Goal: Task Accomplishment & Management: Manage account settings

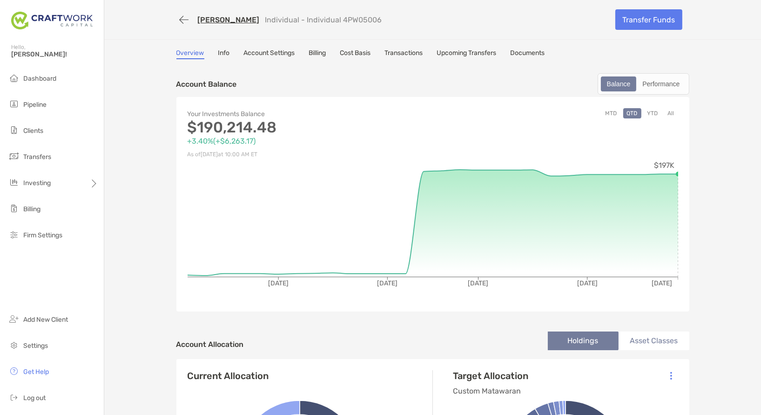
click at [259, 52] on link "Account Settings" at bounding box center [269, 54] width 51 height 10
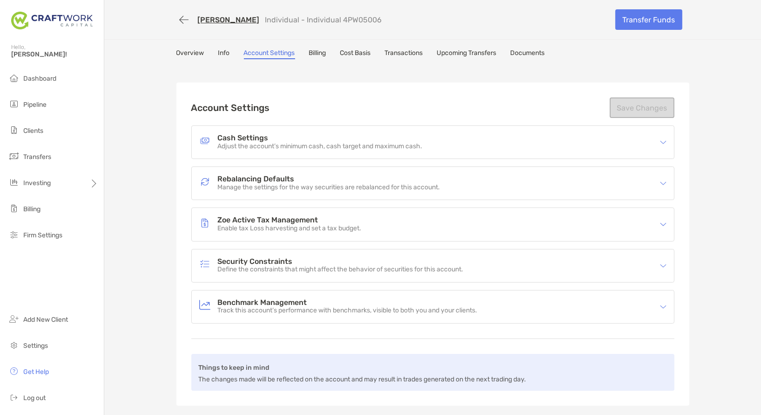
click at [359, 272] on p "Define the constraints that might affect the behavior of securities for this ac…" at bounding box center [341, 269] width 246 height 8
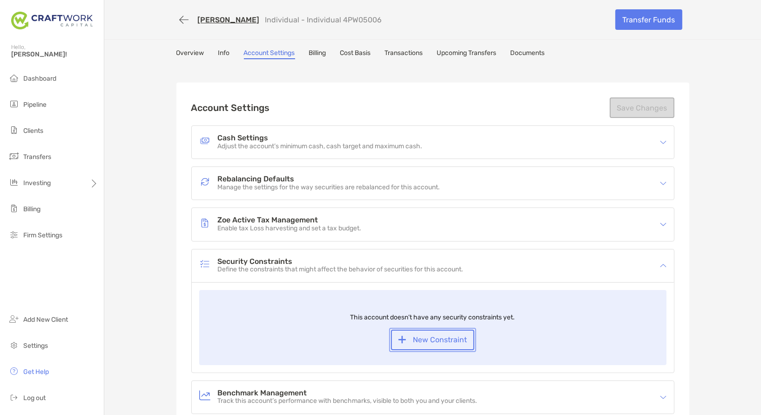
click at [462, 343] on button "New Constraint" at bounding box center [432, 339] width 83 height 20
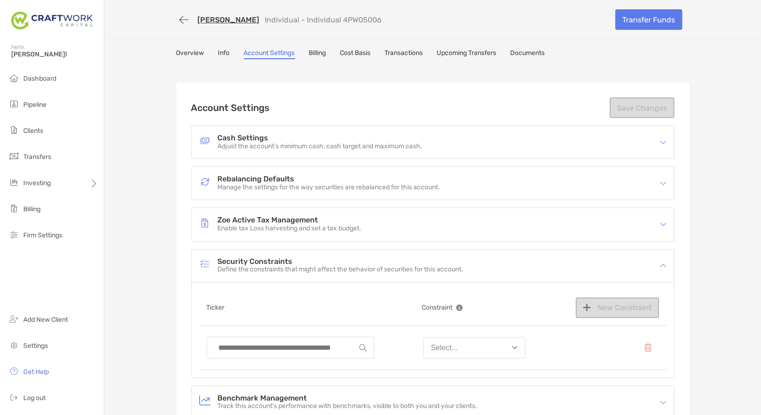
click at [321, 343] on input at bounding box center [286, 347] width 145 height 21
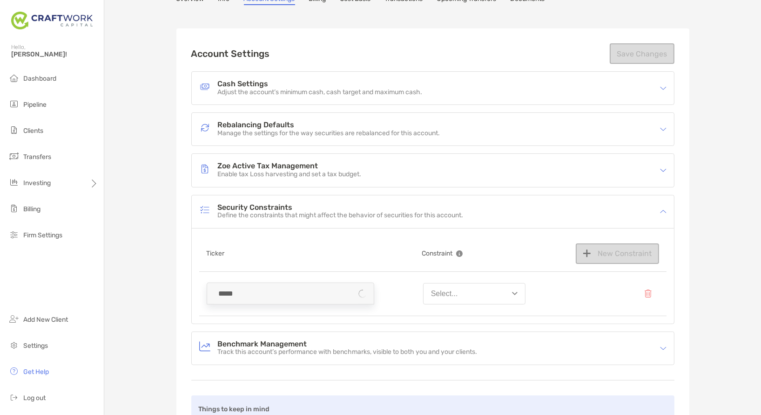
scroll to position [82, 0]
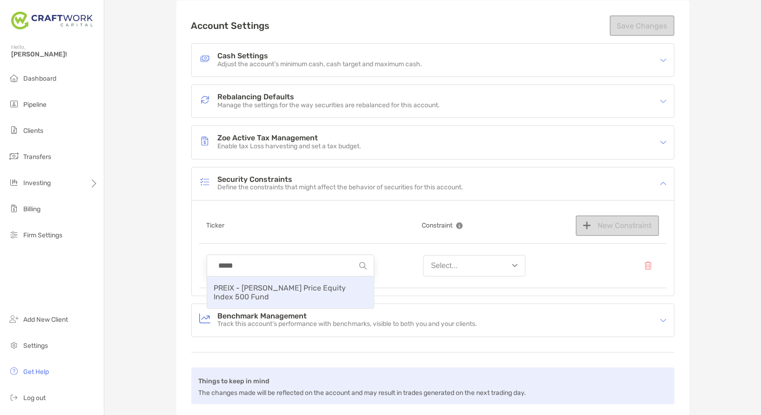
click at [315, 295] on div "PREIX - T. Rowe Price Equity Index 500 Fund" at bounding box center [290, 292] width 167 height 32
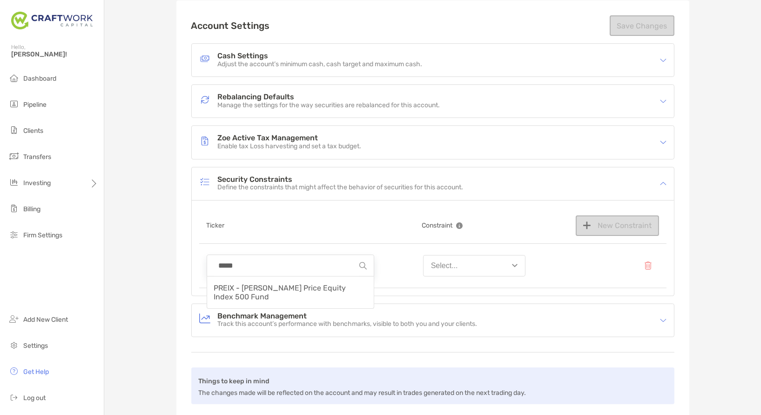
type input "**********"
click at [494, 267] on button "Select..." at bounding box center [474, 265] width 102 height 21
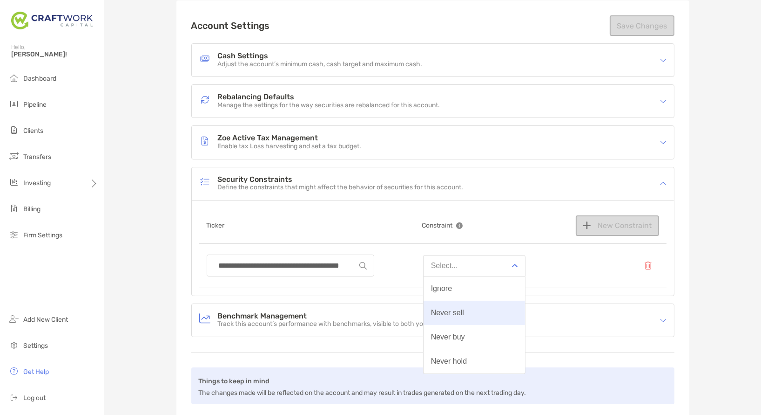
click at [503, 314] on button "Never sell" at bounding box center [475, 312] width 102 height 24
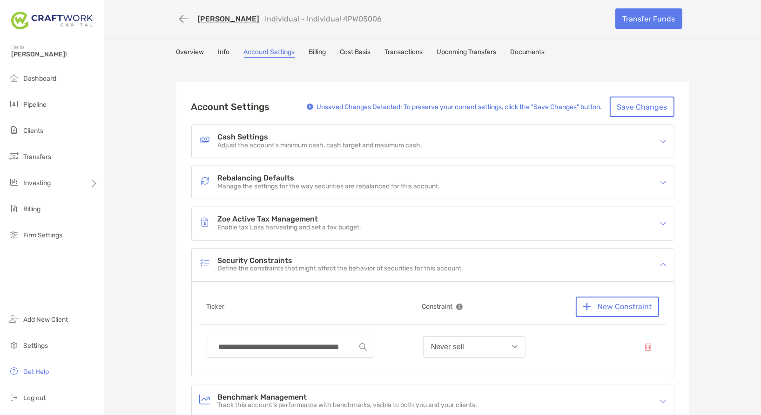
scroll to position [0, 0]
click at [641, 109] on button "Save Changes" at bounding box center [642, 107] width 65 height 20
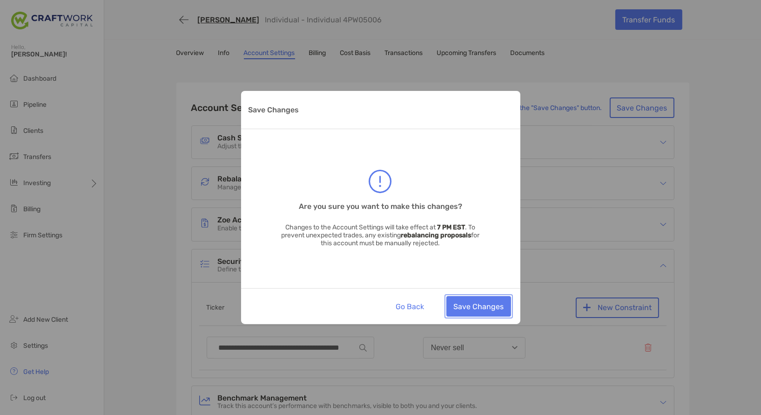
click at [488, 310] on button "Save Changes" at bounding box center [479, 306] width 65 height 20
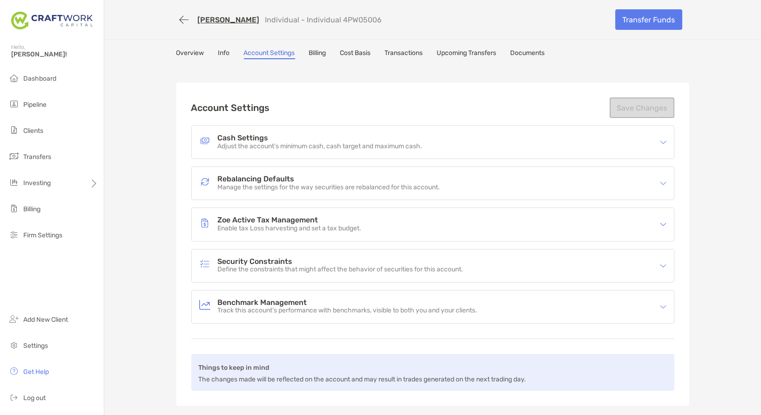
click at [190, 55] on link "Overview" at bounding box center [191, 54] width 28 height 10
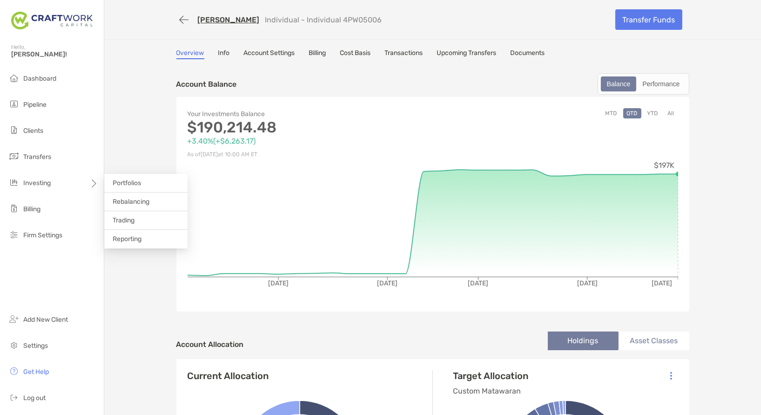
click at [129, 199] on span "Rebalancing" at bounding box center [131, 201] width 37 height 8
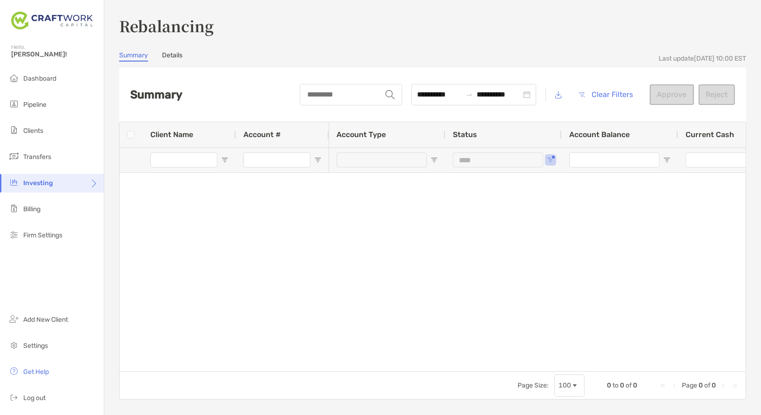
click at [170, 57] on link "Details" at bounding box center [172, 56] width 20 height 10
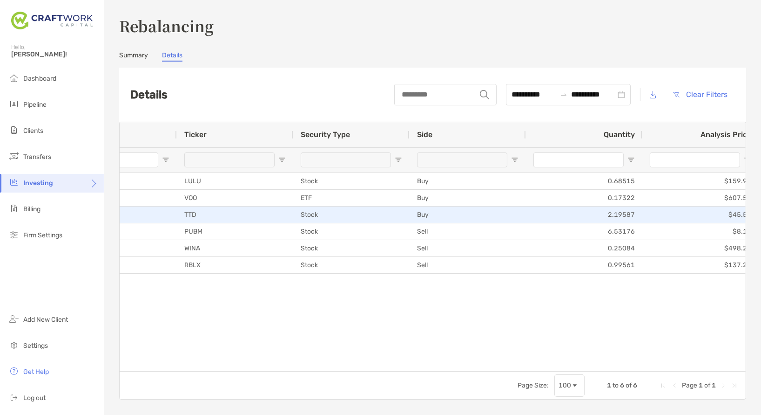
scroll to position [0, 225]
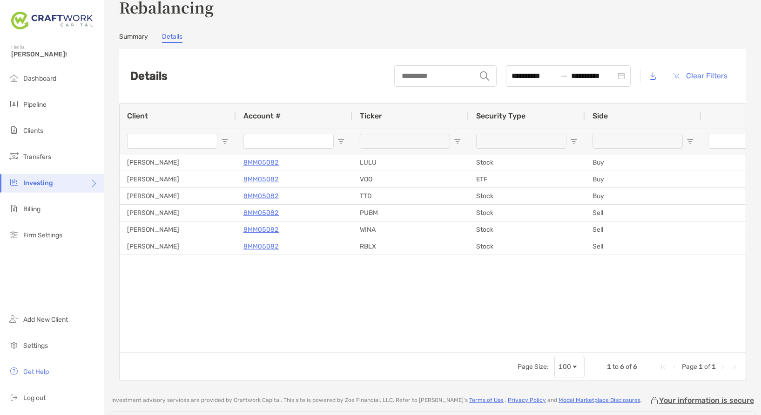
click at [54, 93] on ul "Dashboard Pipeline Clients Transfers Investing Billing Firm Settings" at bounding box center [52, 160] width 104 height 183
click at [56, 79] on span "Dashboard" at bounding box center [39, 79] width 33 height 8
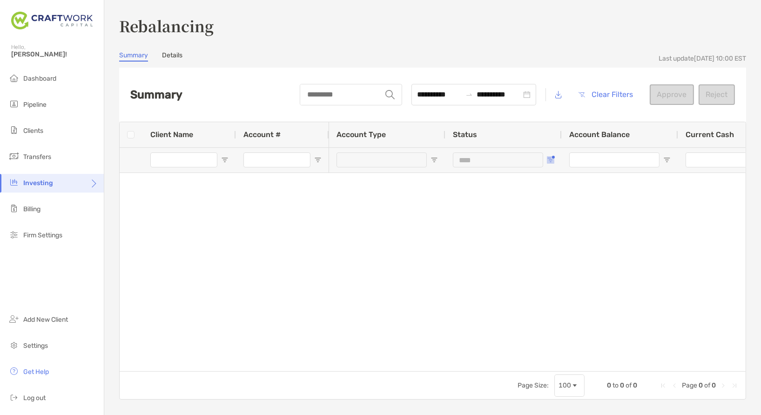
click at [548, 163] on span "Open Filter Menu" at bounding box center [550, 159] width 7 height 7
click at [553, 163] on span "Open Filter Menu" at bounding box center [550, 159] width 7 height 7
click at [552, 219] on div "Awaiting approval" at bounding box center [594, 217] width 97 height 13
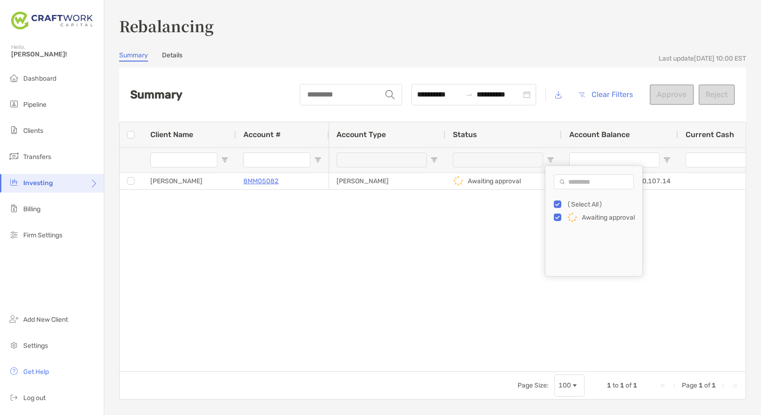
click at [456, 232] on div "[PERSON_NAME] Awaiting approval $20,107.14 $170.74 $0.00" at bounding box center [537, 272] width 417 height 198
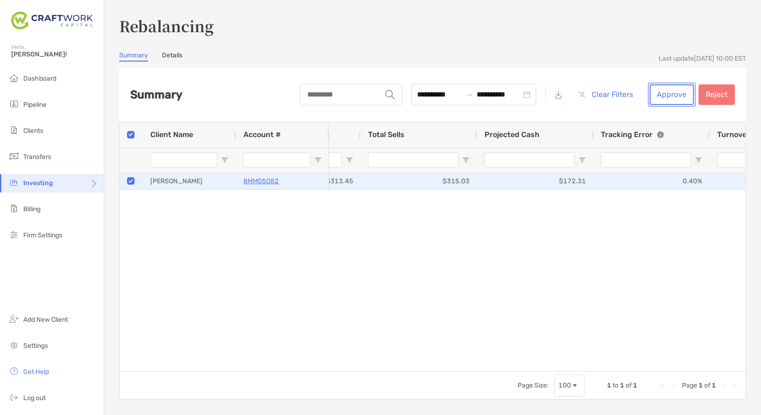
click at [676, 98] on button "Approve" at bounding box center [672, 94] width 44 height 20
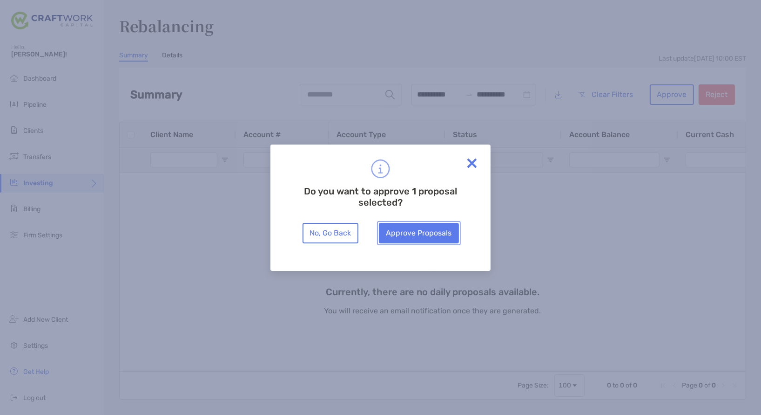
click at [422, 230] on button "Approve Proposals" at bounding box center [419, 233] width 80 height 20
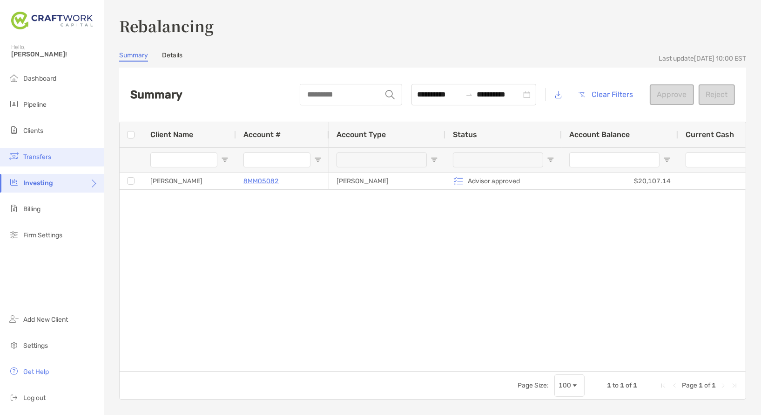
click at [49, 152] on li "Transfers" at bounding box center [52, 157] width 104 height 19
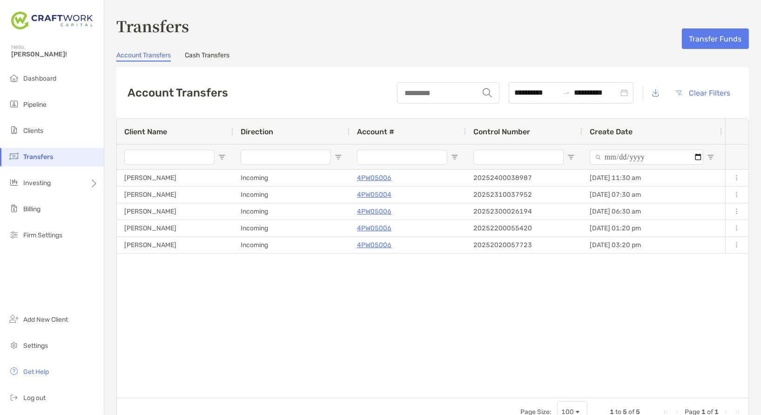
click at [51, 143] on ul "Dashboard Pipeline Clients Transfers Investing Billing Firm Settings" at bounding box center [52, 160] width 104 height 183
click at [50, 133] on li "Clients" at bounding box center [52, 131] width 104 height 19
